Goal: Task Accomplishment & Management: Use online tool/utility

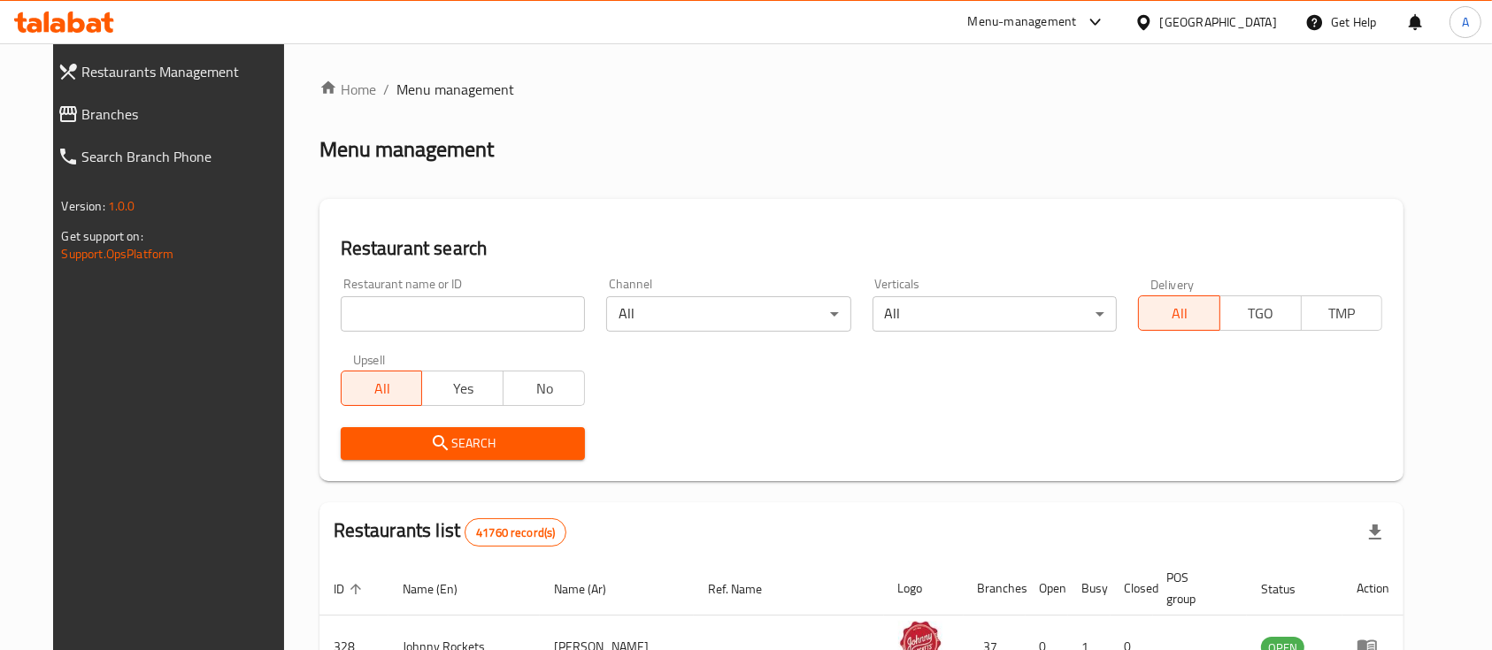
click at [1080, 25] on div at bounding box center [1091, 22] width 29 height 21
click at [926, 202] on div "Restaurant-Management" at bounding box center [927, 195] width 139 height 19
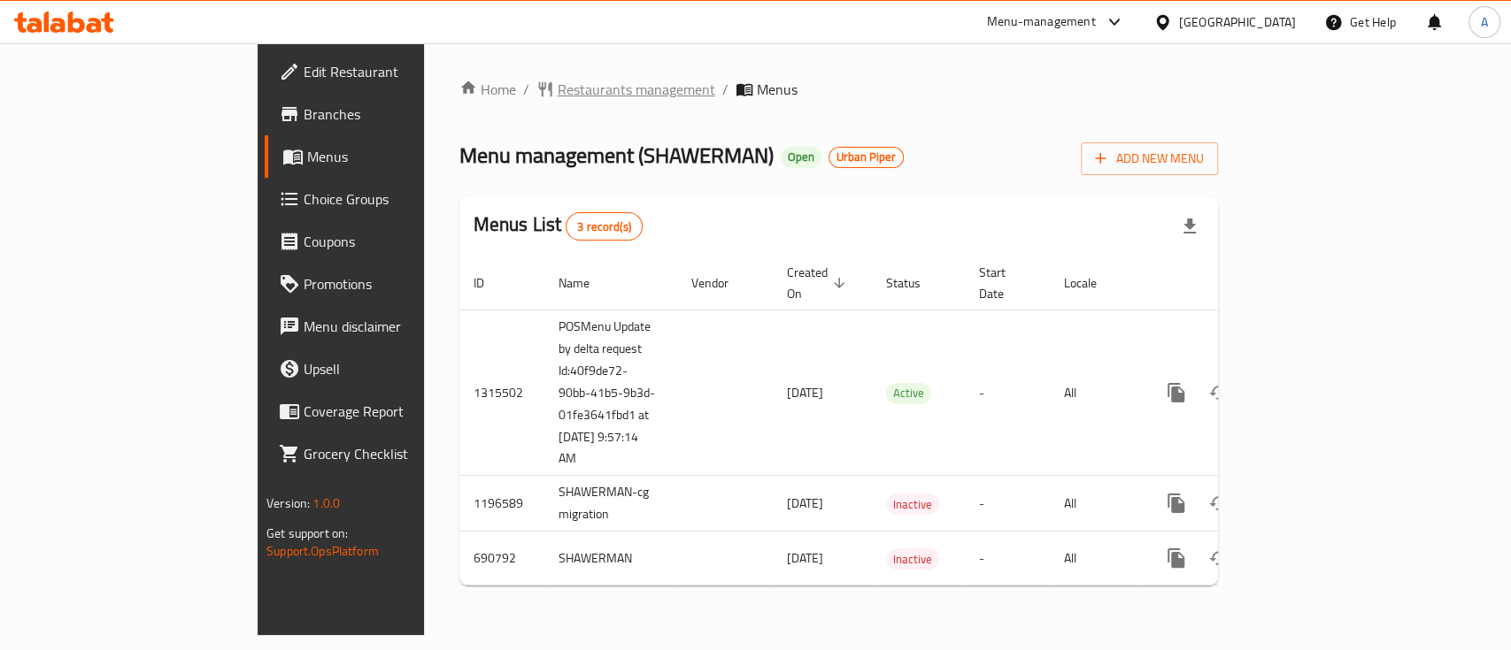
click at [557, 87] on span "Restaurants management" at bounding box center [636, 89] width 158 height 21
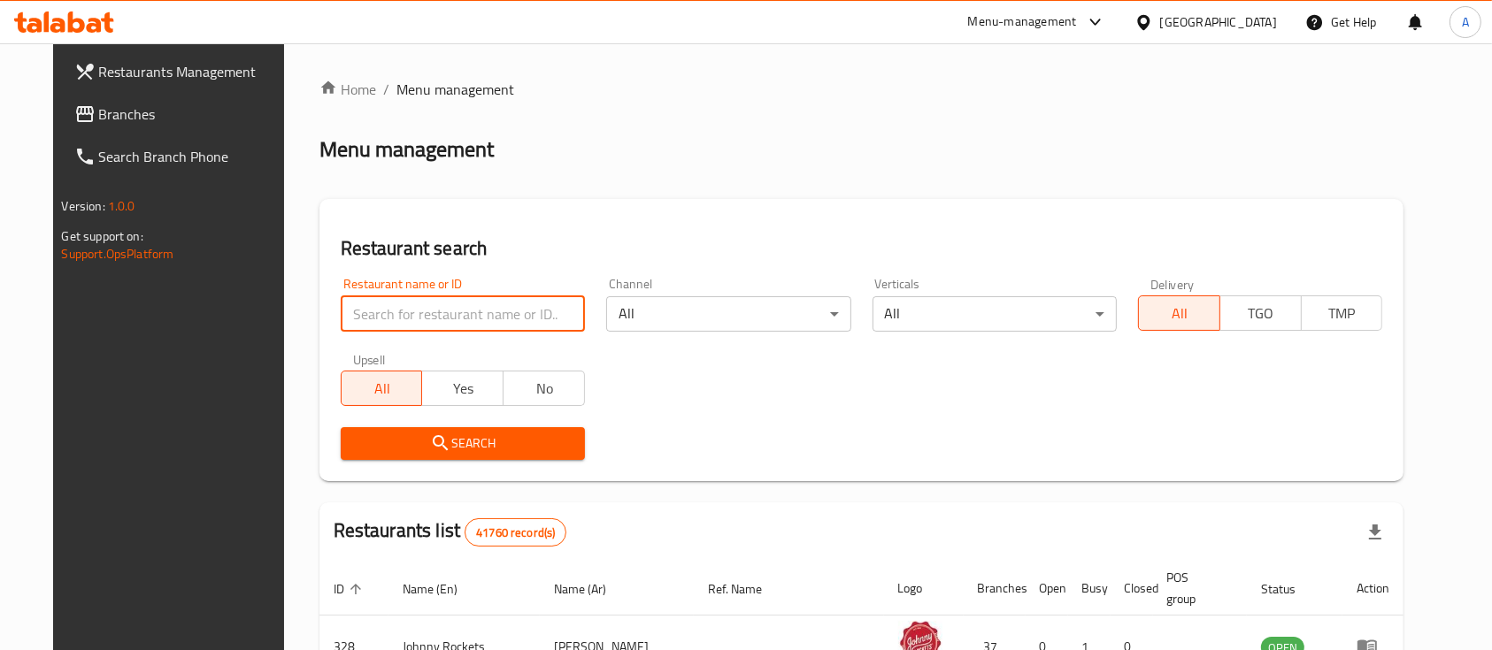
click at [434, 305] on input "search" at bounding box center [463, 313] width 244 height 35
type input "6"
type input "643161"
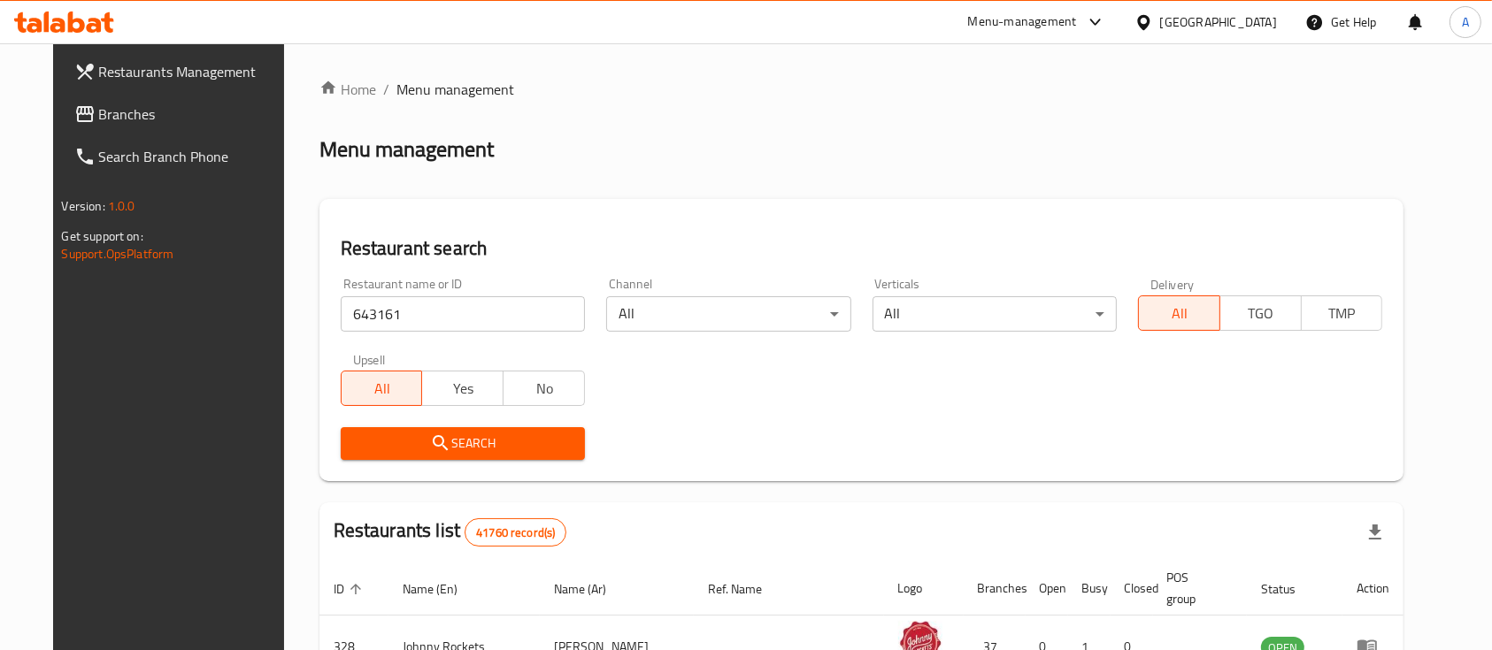
click at [500, 442] on span "Search" at bounding box center [463, 444] width 216 height 22
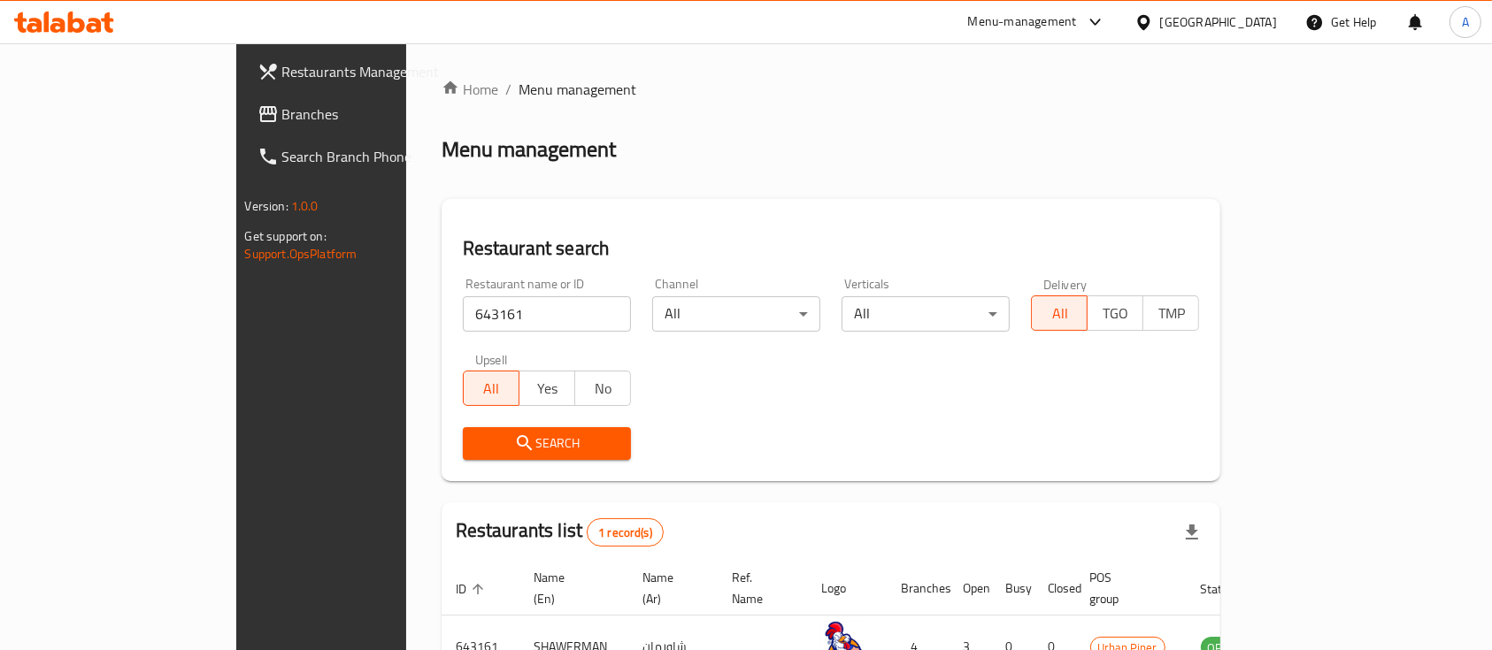
scroll to position [104, 0]
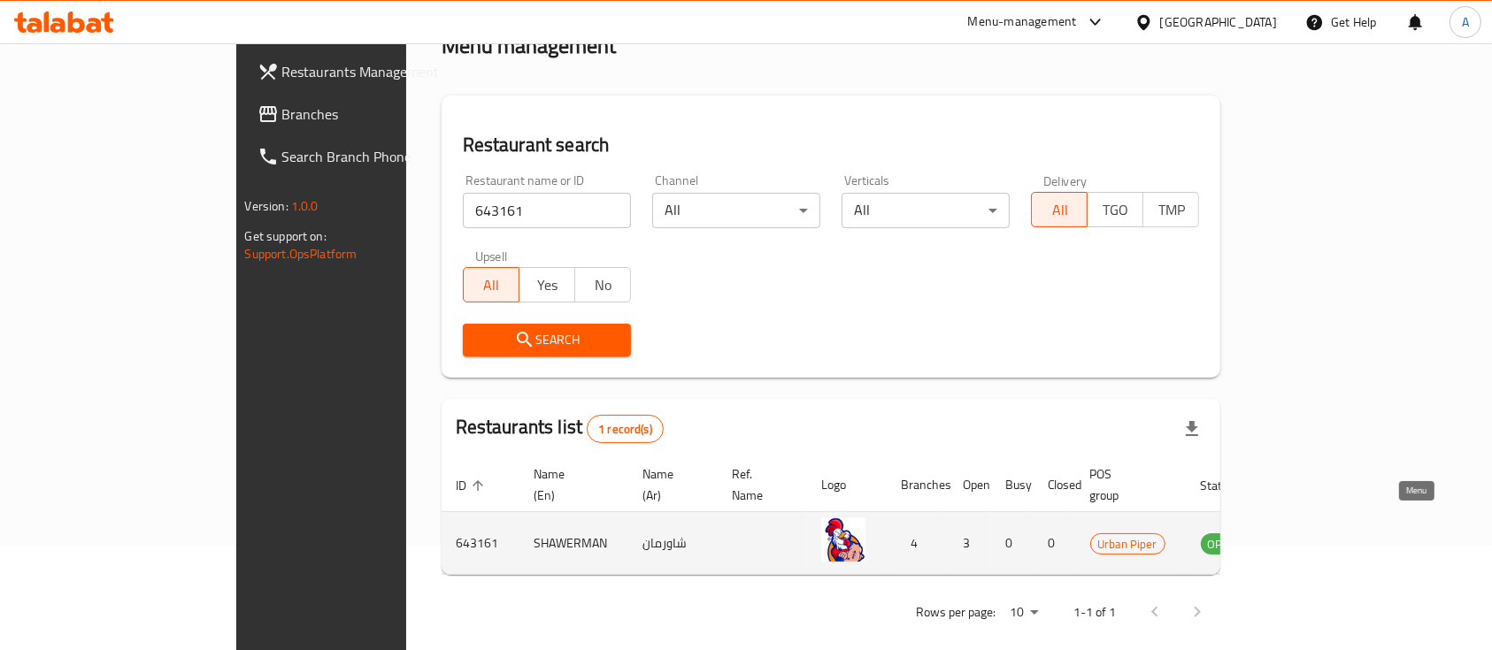
click at [1314, 537] on icon "enhanced table" at bounding box center [1304, 544] width 19 height 15
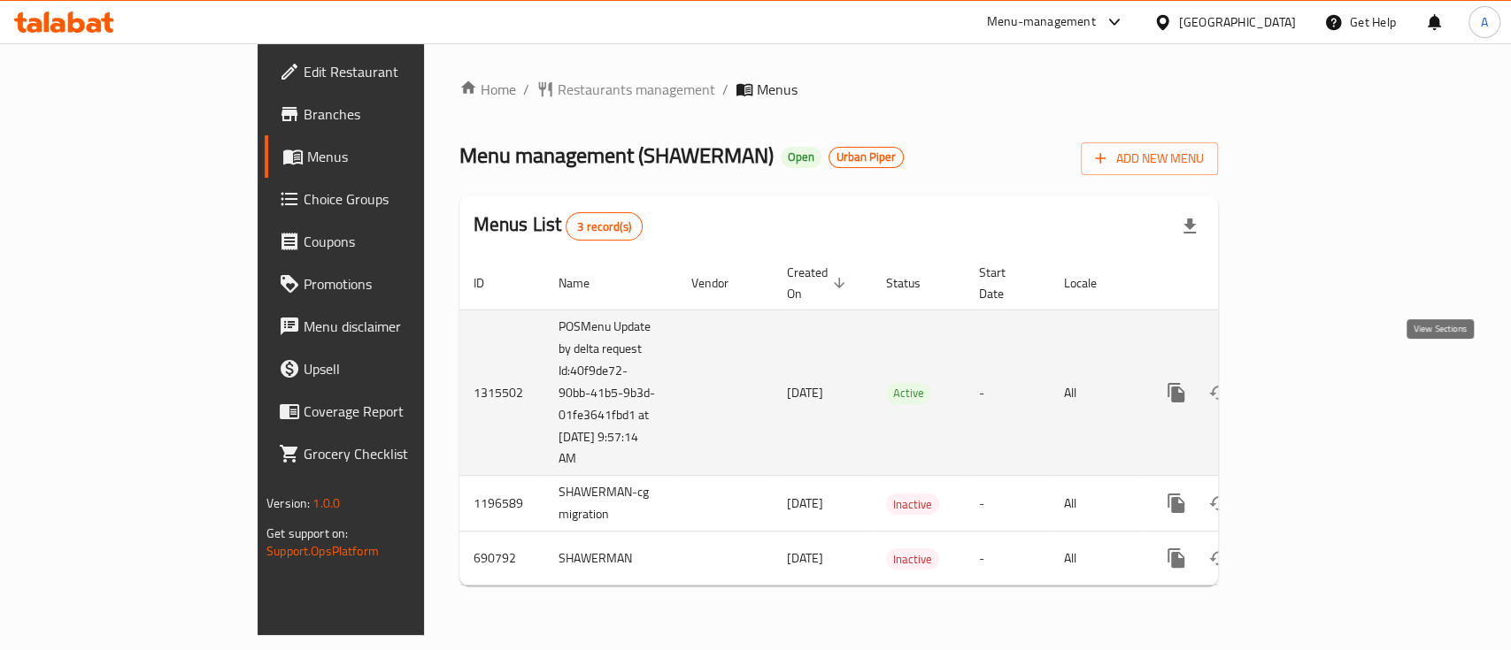
click at [1311, 385] on icon "enhanced table" at bounding box center [1304, 393] width 16 height 16
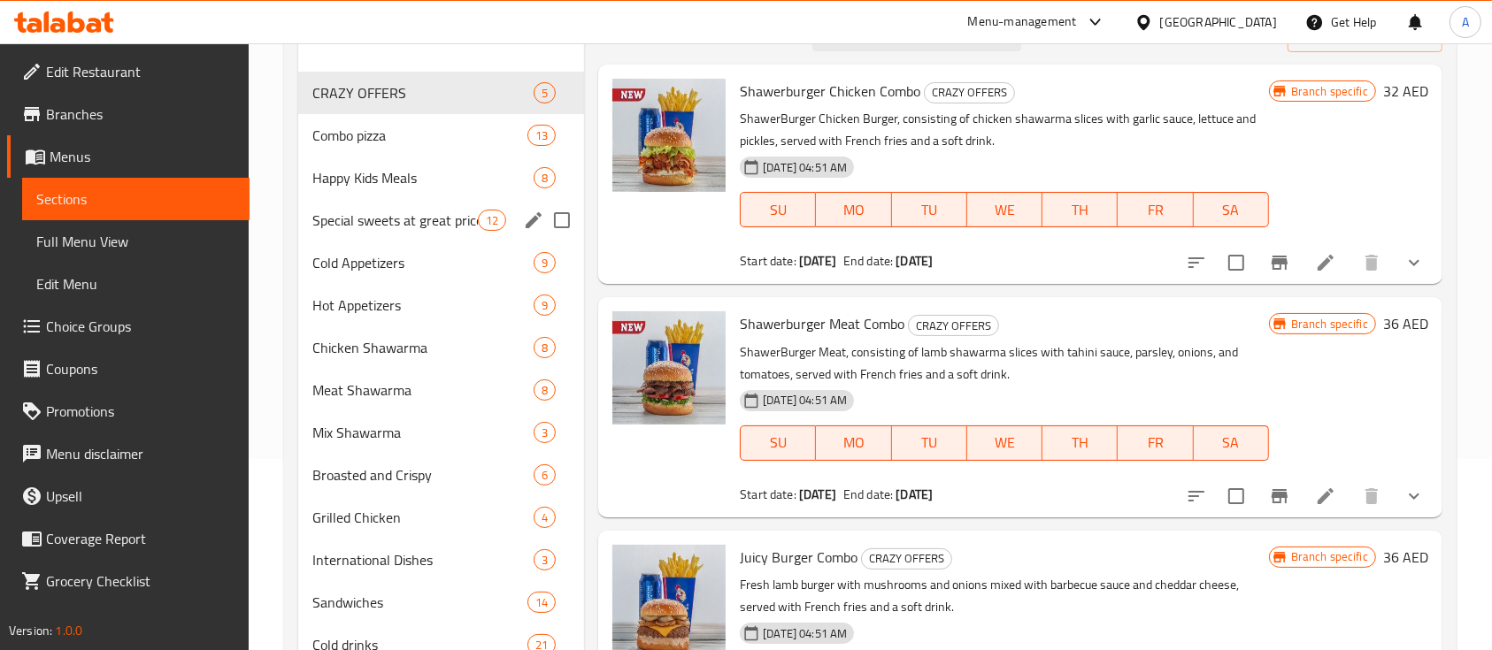
scroll to position [190, 0]
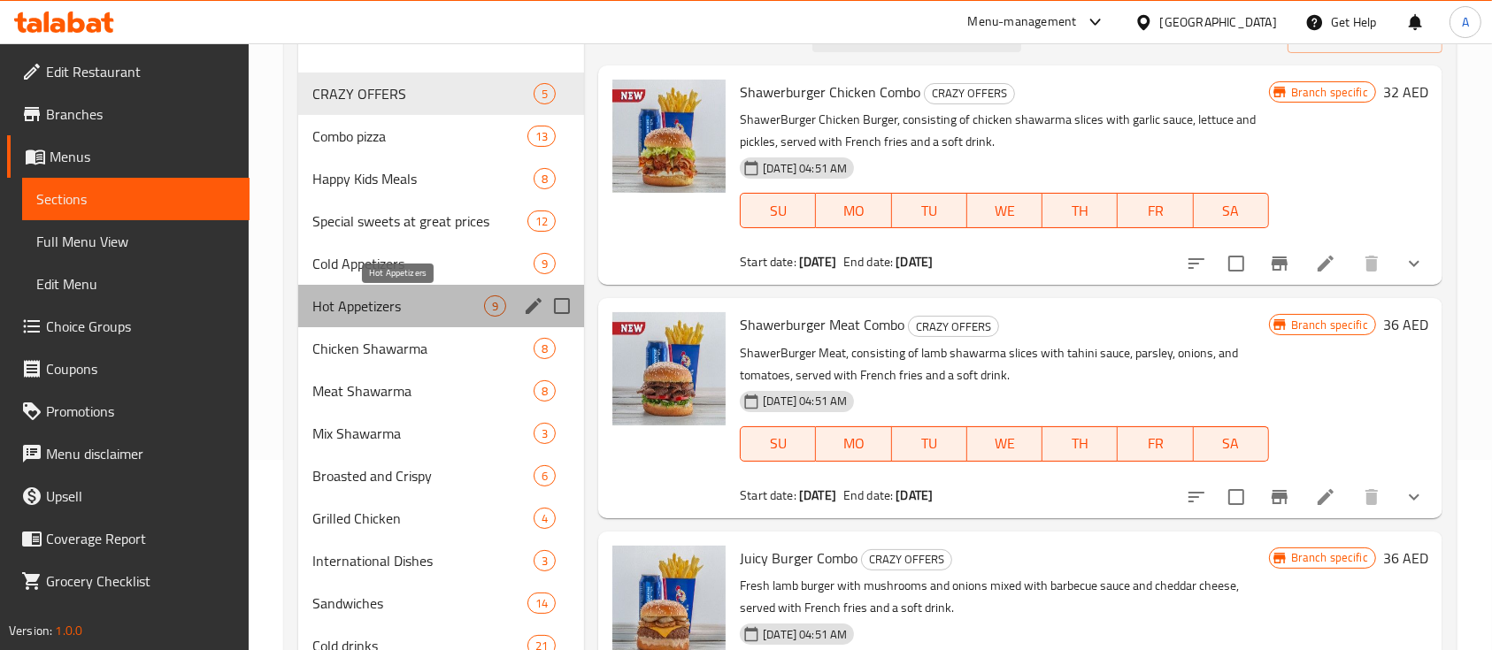
click at [369, 301] on span "Hot Appetizers" at bounding box center [398, 306] width 172 height 21
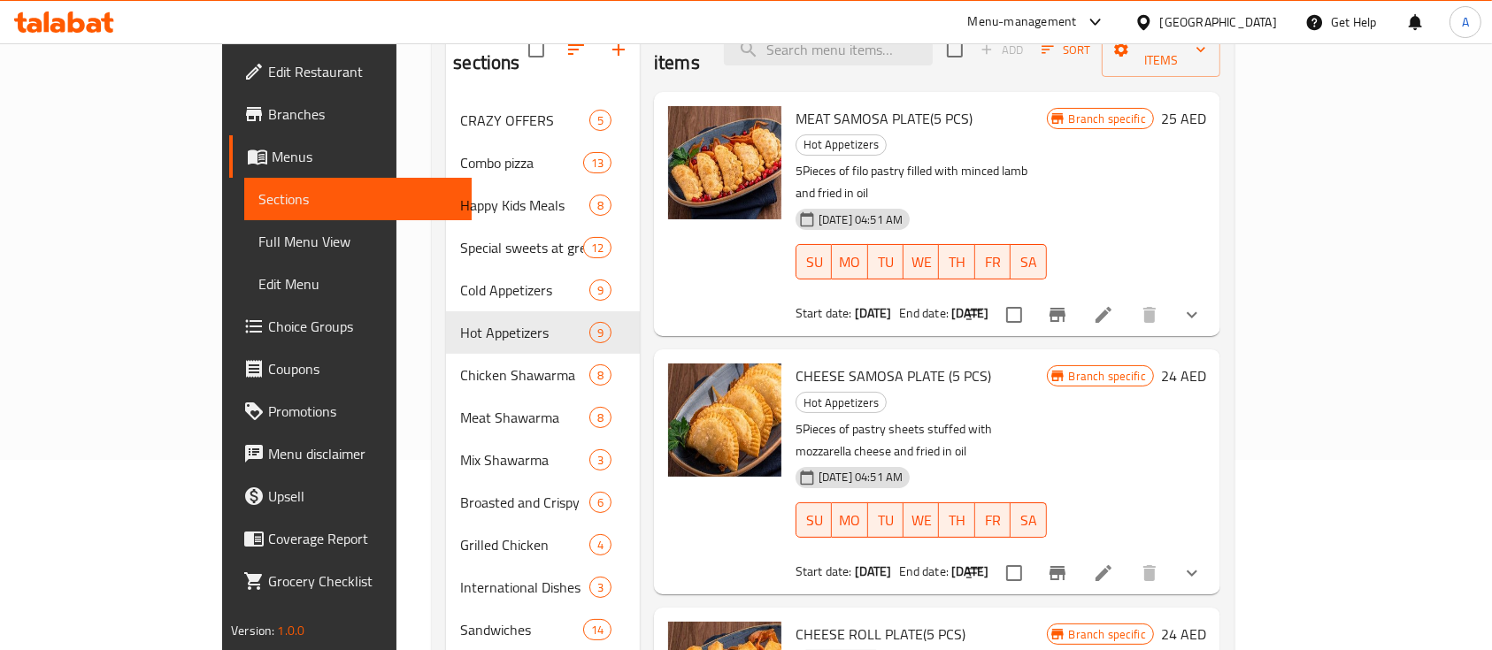
scroll to position [50, 0]
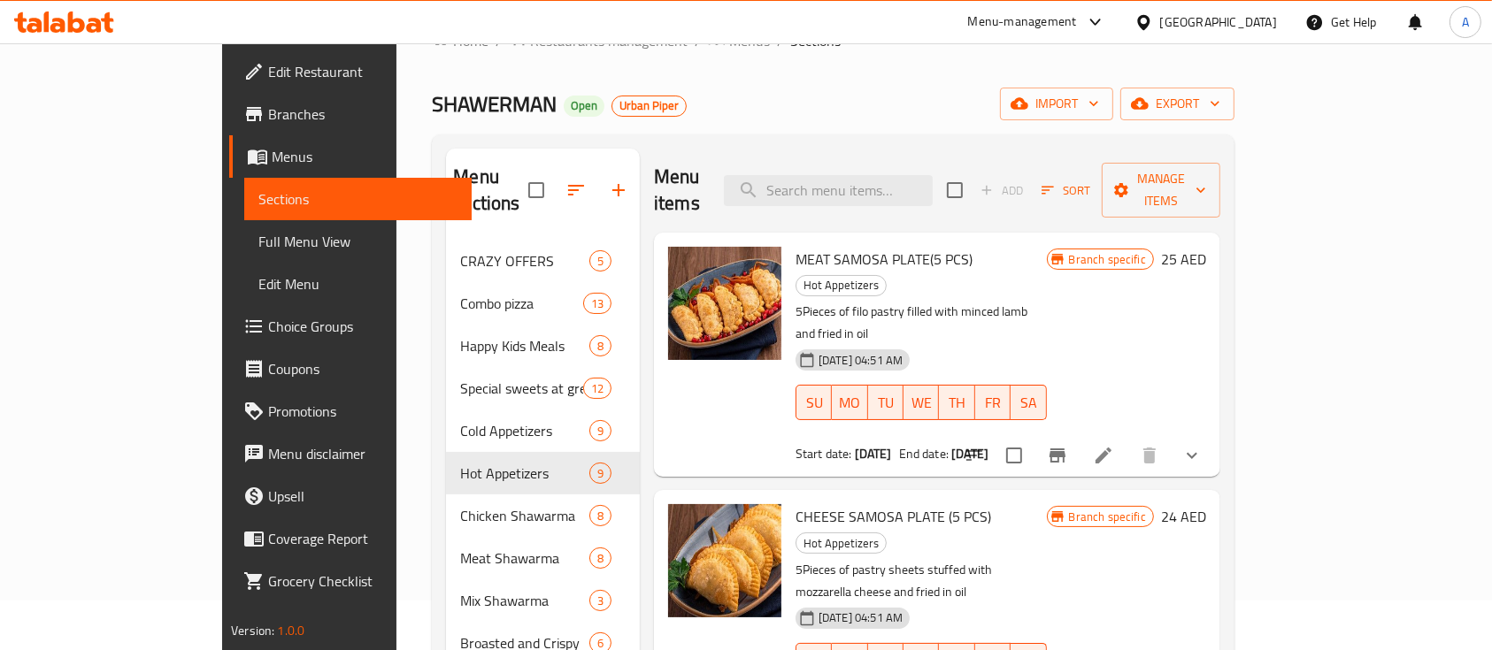
click at [1128, 440] on li at bounding box center [1104, 456] width 50 height 32
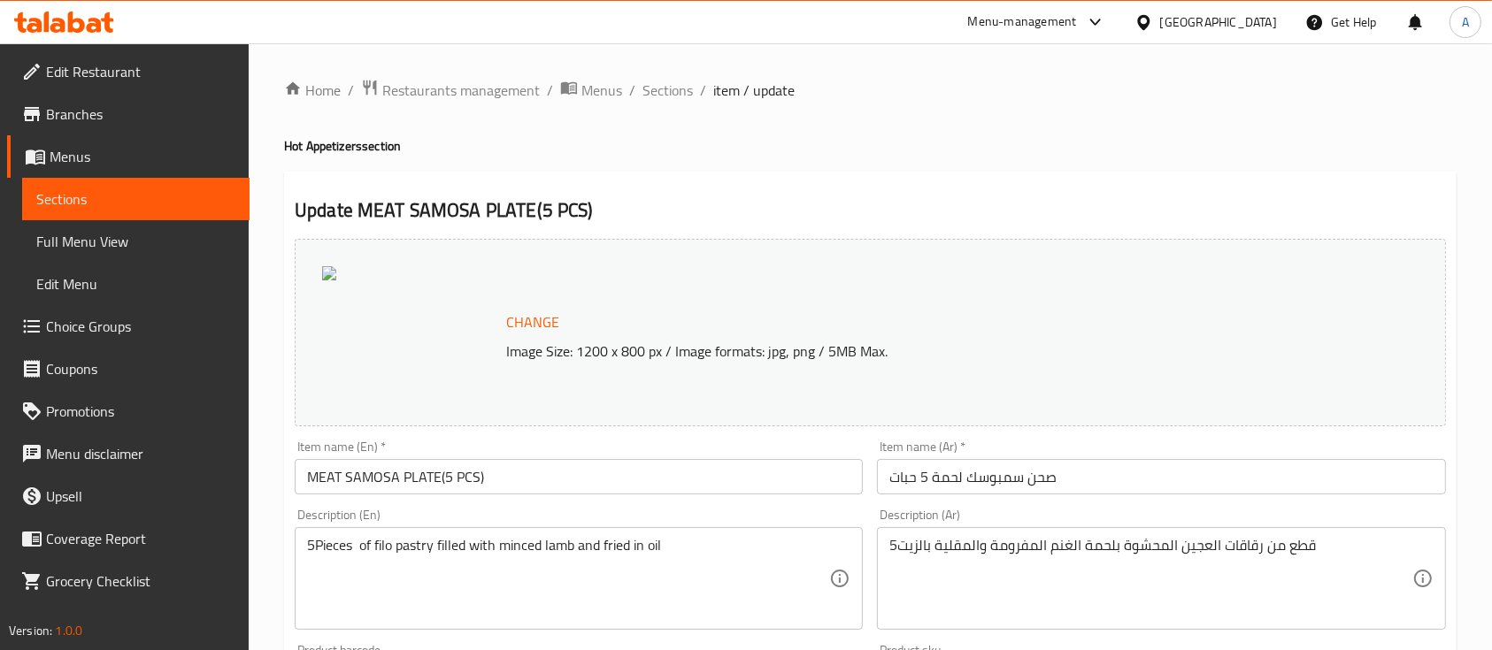
click at [99, 393] on link "Promotions" at bounding box center [128, 411] width 242 height 42
